Goal: Task Accomplishment & Management: Use online tool/utility

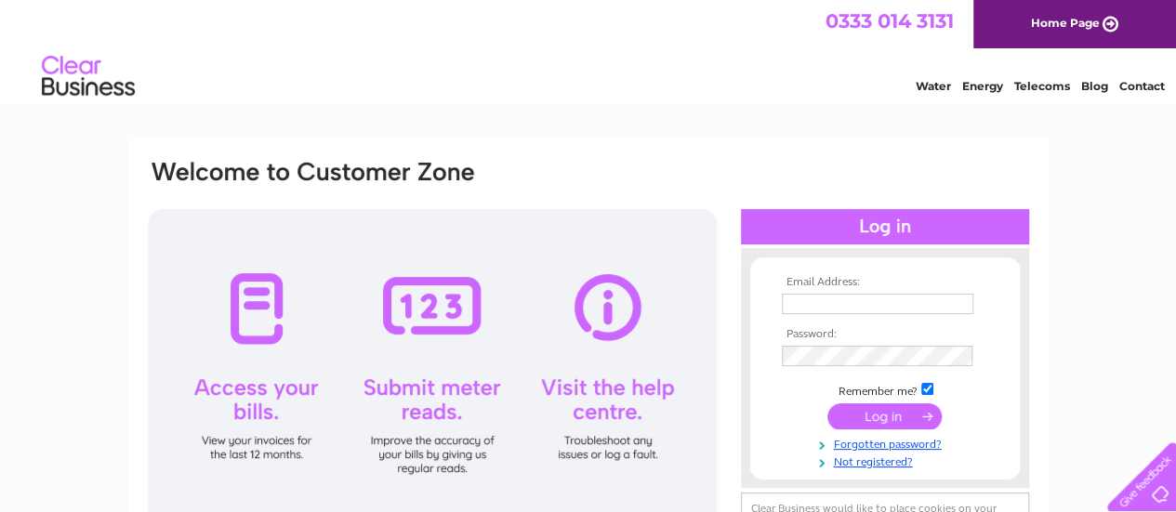
click at [853, 302] on input "text" at bounding box center [878, 304] width 192 height 20
click at [853, 302] on input "text" at bounding box center [878, 305] width 193 height 22
type input "mariusz.stefaniak@nansenhighland.co.uk"
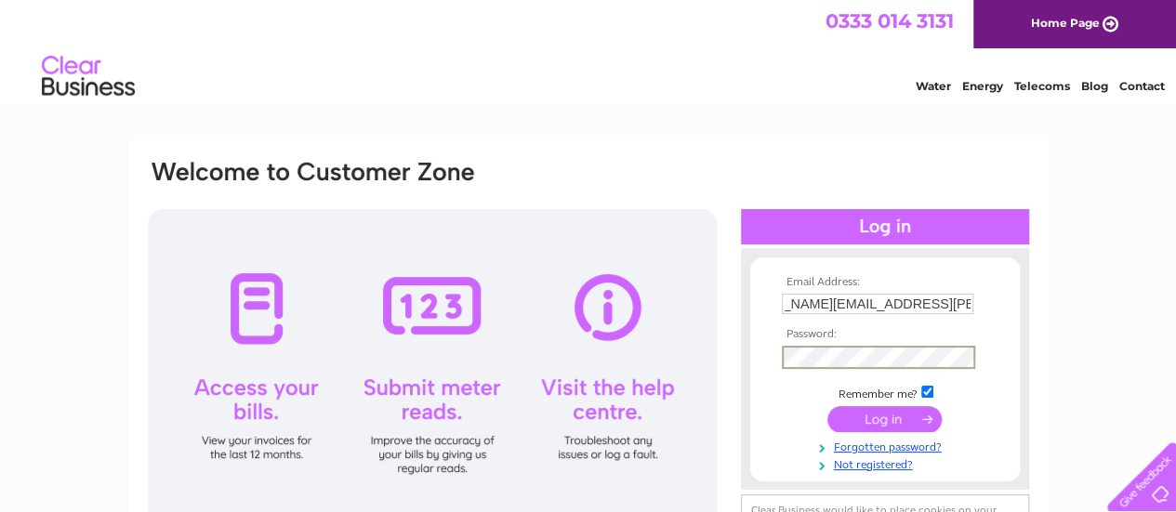
scroll to position [0, 0]
click at [827, 406] on input "submit" at bounding box center [884, 419] width 114 height 26
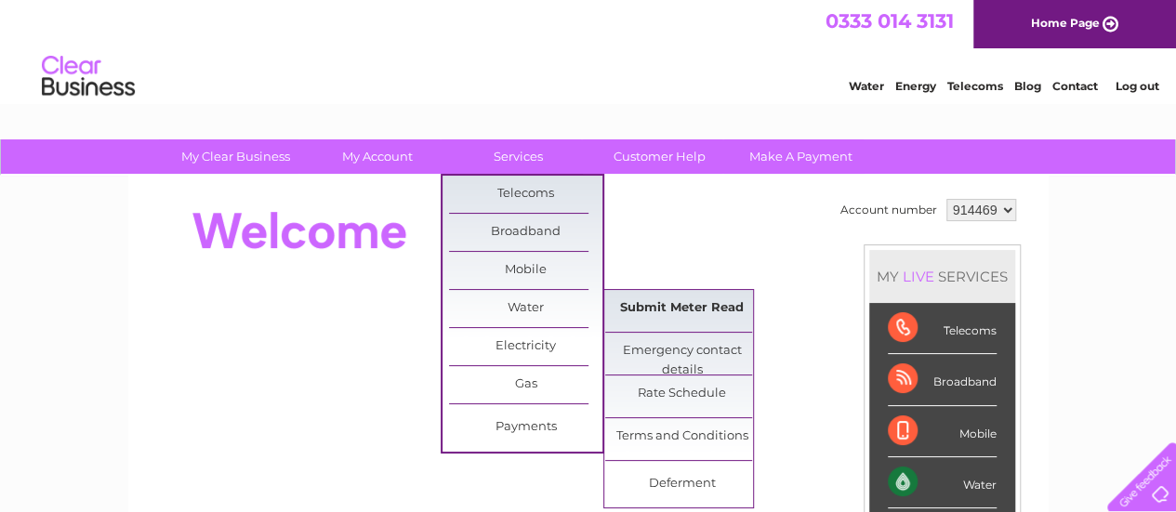
click at [669, 305] on link "Submit Meter Read" at bounding box center [681, 308] width 153 height 37
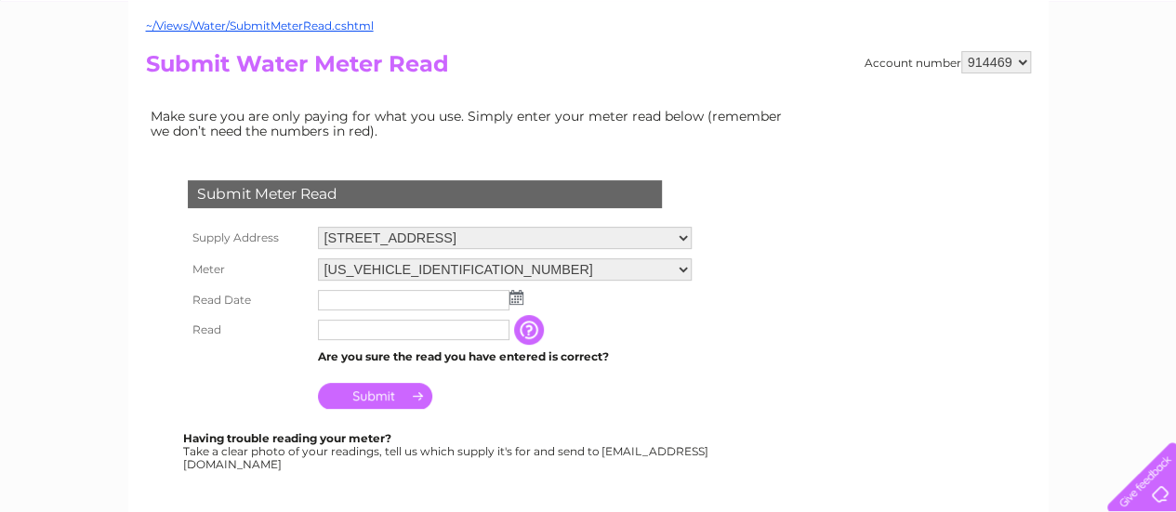
scroll to position [188, 0]
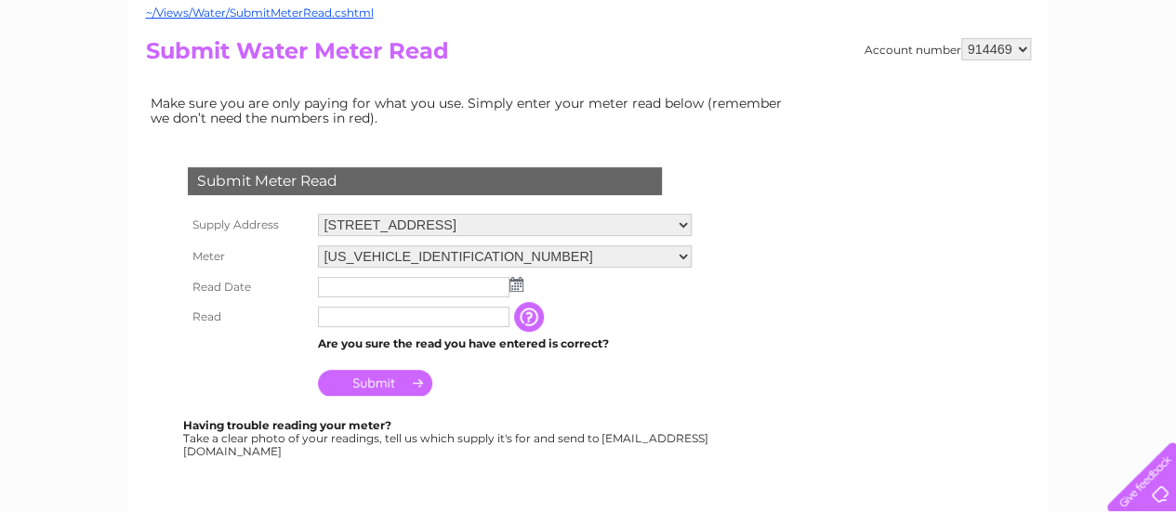
click at [474, 281] on input "text" at bounding box center [414, 287] width 192 height 20
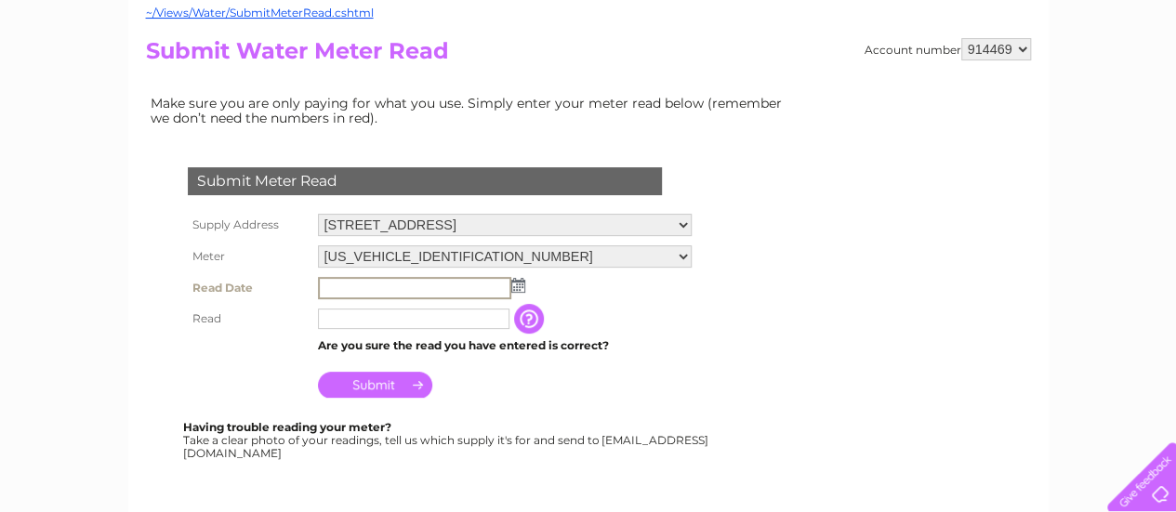
click at [516, 284] on img at bounding box center [518, 285] width 14 height 15
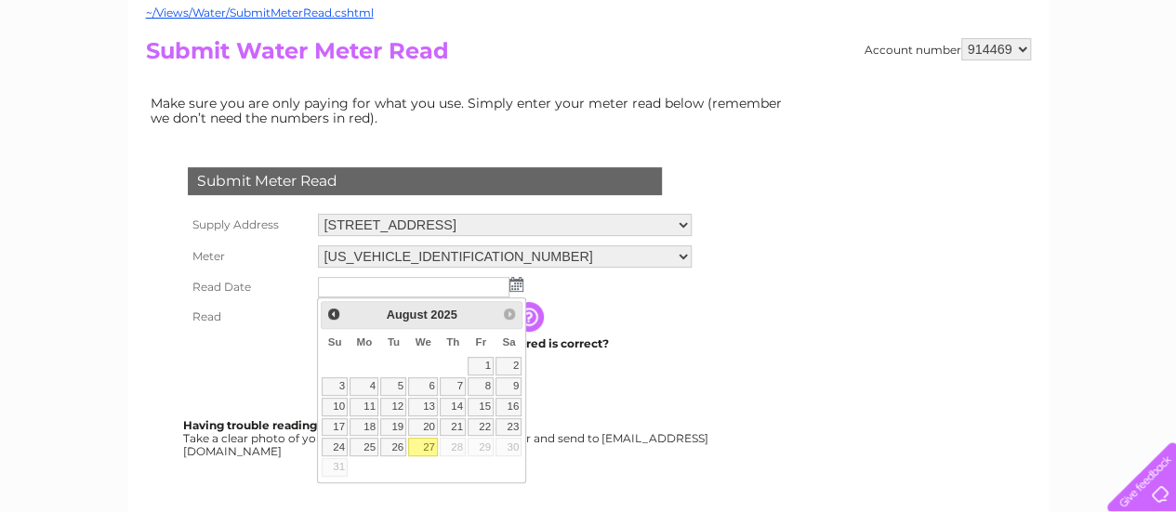
click at [423, 442] on link "27" at bounding box center [423, 447] width 30 height 19
type input "2025/08/27"
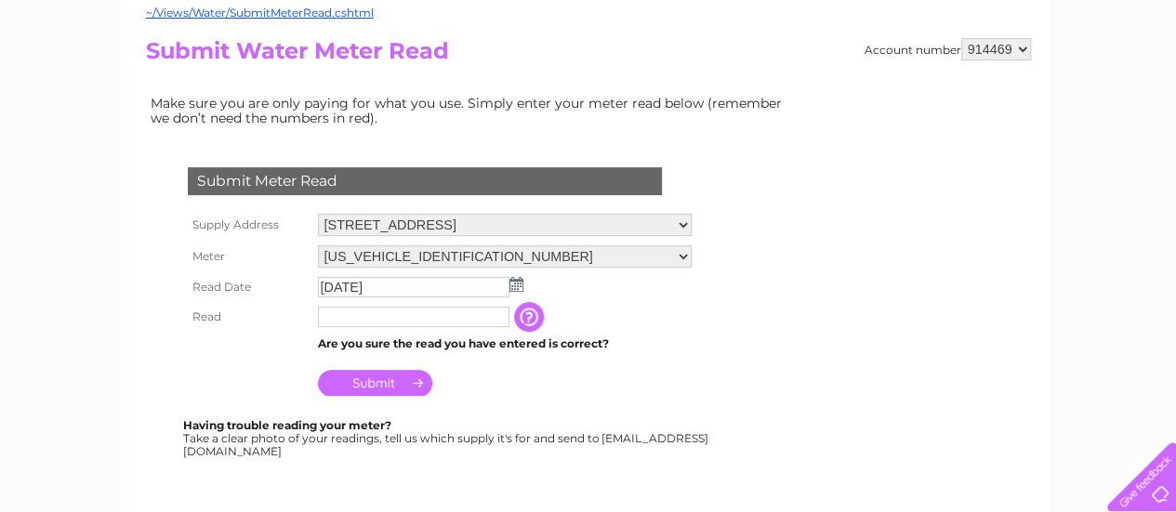
click at [385, 317] on input "text" at bounding box center [414, 317] width 192 height 20
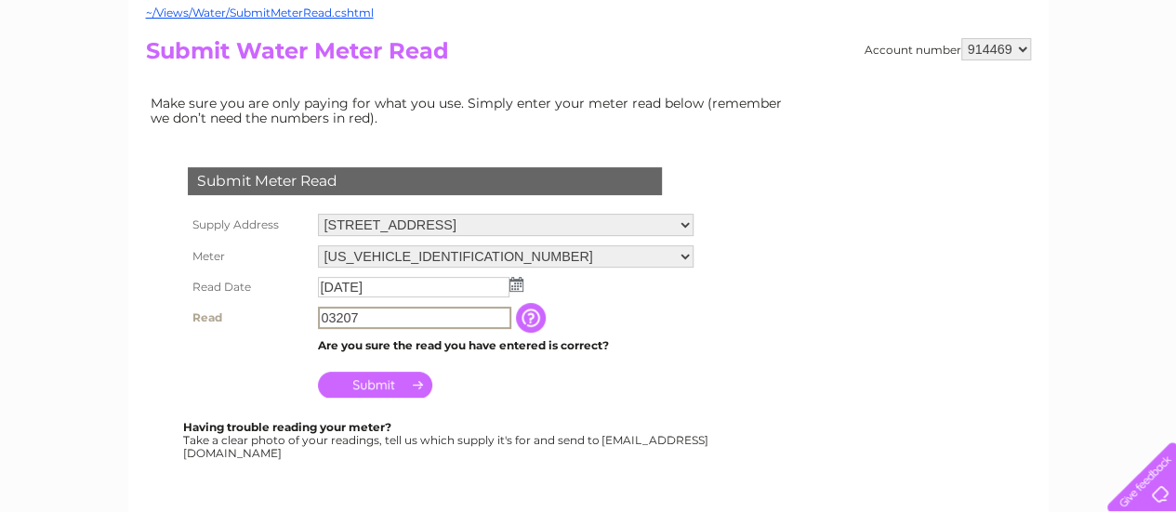
type input "03207"
click at [381, 386] on input "Submit" at bounding box center [375, 385] width 114 height 26
